Goal: Check status: Check status

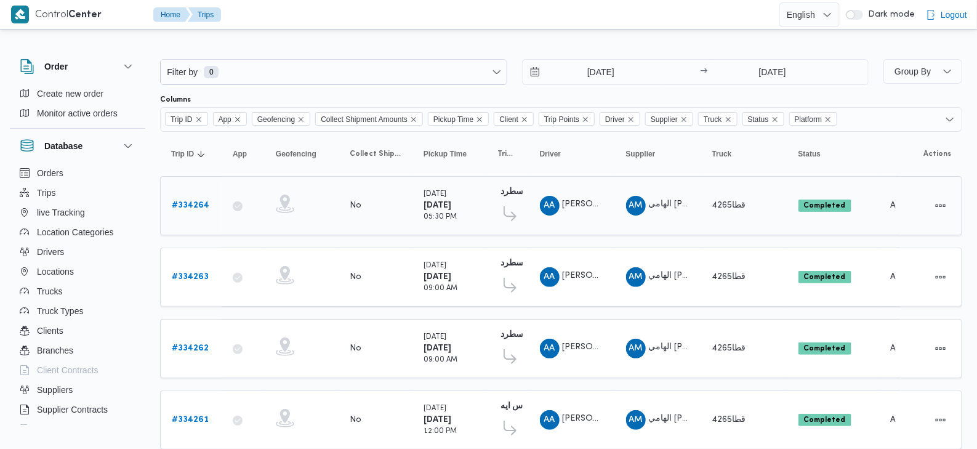
click at [186, 206] on b "# 334264" at bounding box center [191, 205] width 38 height 8
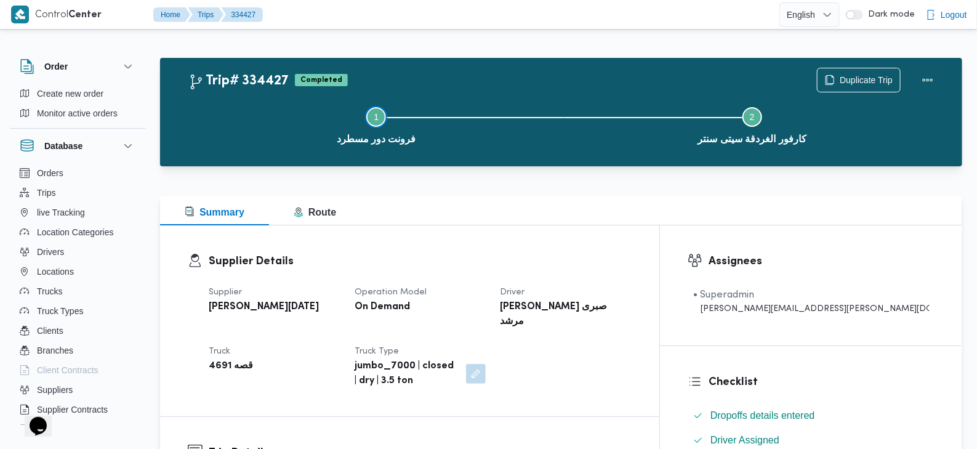
click at [399, 140] on span "فرونت دور مسطرد" at bounding box center [376, 139] width 79 height 15
